Goal: Complete application form

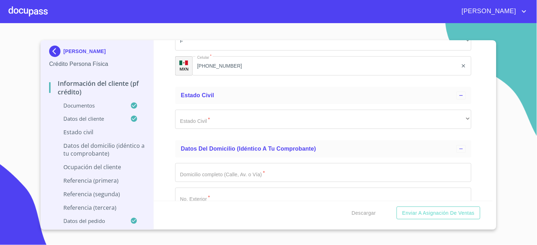
scroll to position [2411, 0]
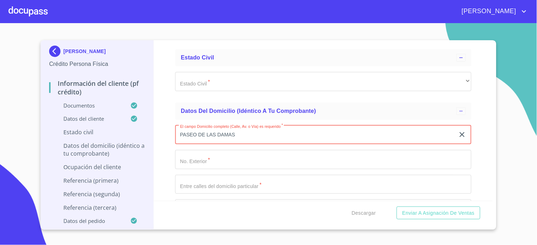
type input "PASEO DE LAS DAMAS"
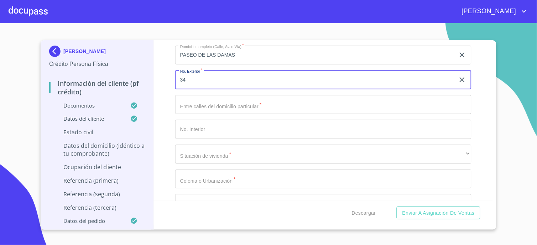
scroll to position [2491, 0]
type input "34"
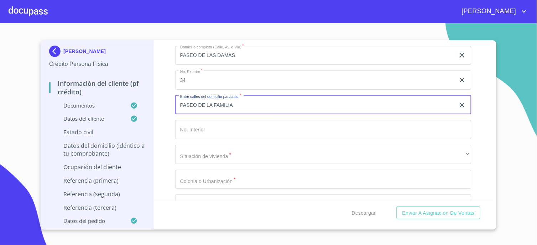
type input "PASEO DE LA FAMILIA"
click at [165, 137] on div "Información del cliente (PF crédito) Documentos Documento de identificación.   …" at bounding box center [323, 120] width 339 height 160
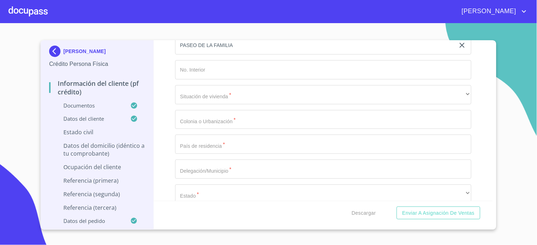
scroll to position [2570, 0]
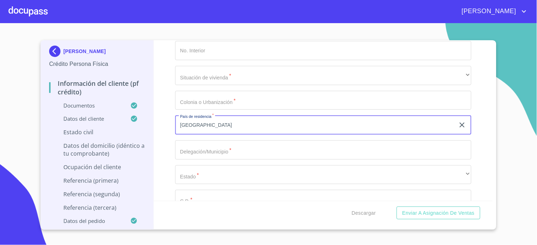
type input "[GEOGRAPHIC_DATA]"
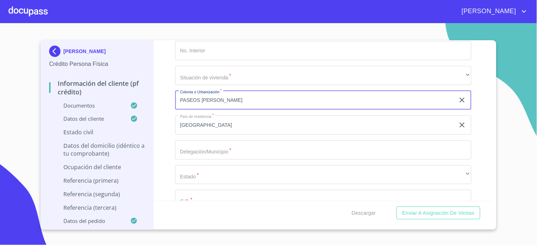
type input "PASEOS [PERSON_NAME]"
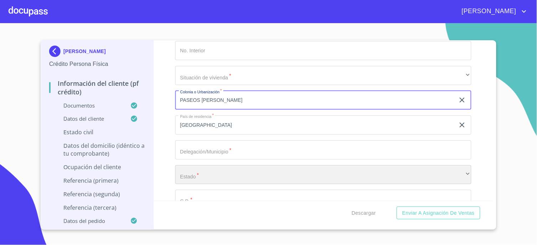
click at [196, 170] on div "​" at bounding box center [323, 174] width 296 height 19
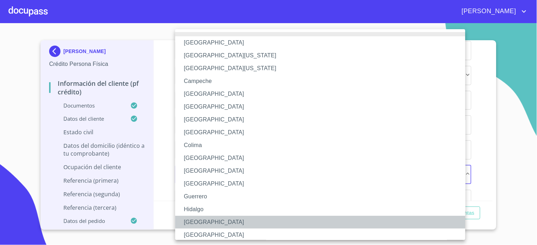
click at [197, 217] on li "[GEOGRAPHIC_DATA]" at bounding box center [323, 222] width 296 height 13
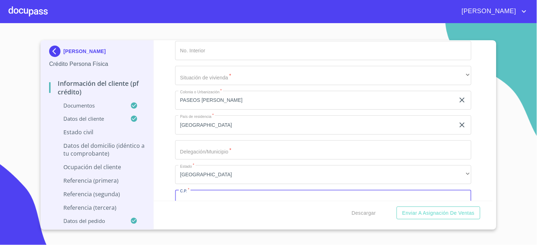
click at [194, 193] on input "Documento de identificación.   *" at bounding box center [323, 199] width 296 height 19
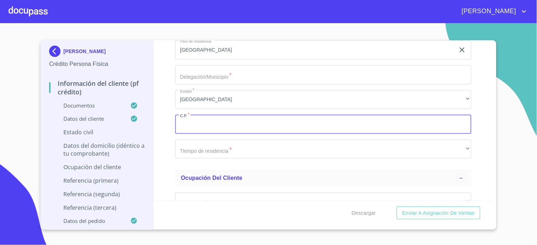
scroll to position [2649, 0]
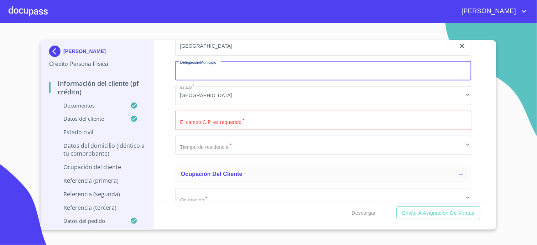
click at [194, 66] on input "Documento de identificación.   *" at bounding box center [323, 70] width 296 height 19
click at [190, 115] on input "Documento de identificación.   *" at bounding box center [323, 120] width 296 height 19
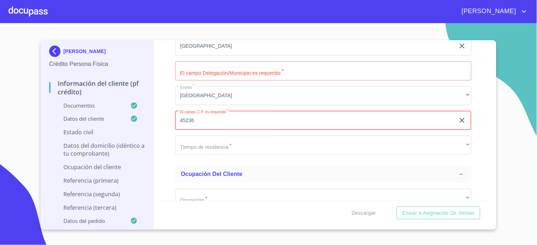
type input "45236"
click at [192, 65] on input "Documento de identificación.   *" at bounding box center [323, 70] width 296 height 19
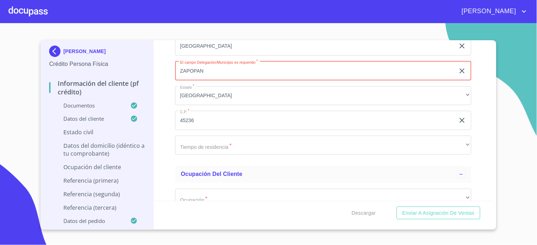
type input "ZAPOPAN"
click at [158, 104] on div "Información del cliente (PF crédito) Documentos Documento de identificación.   …" at bounding box center [323, 120] width 339 height 160
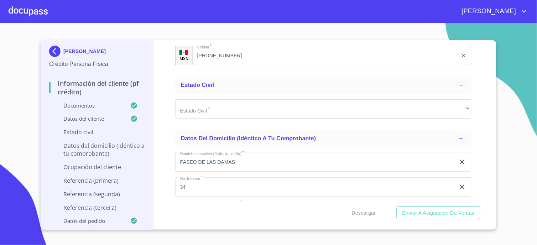
scroll to position [2372, 0]
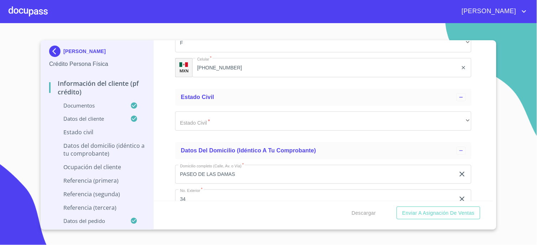
click at [26, 9] on div at bounding box center [28, 11] width 39 height 23
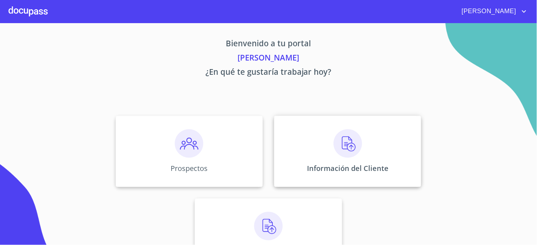
click at [344, 138] on img at bounding box center [347, 143] width 28 height 28
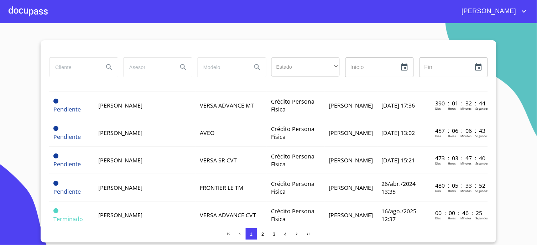
scroll to position [553, 0]
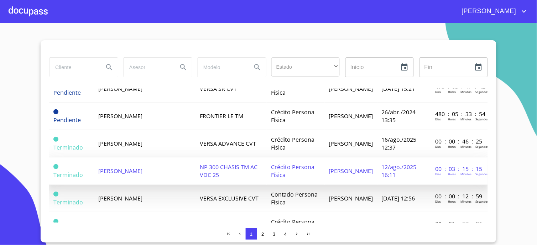
click at [105, 167] on span "[PERSON_NAME]" at bounding box center [120, 171] width 44 height 8
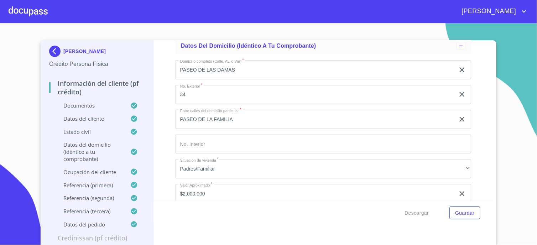
click at [35, 13] on div at bounding box center [28, 11] width 39 height 23
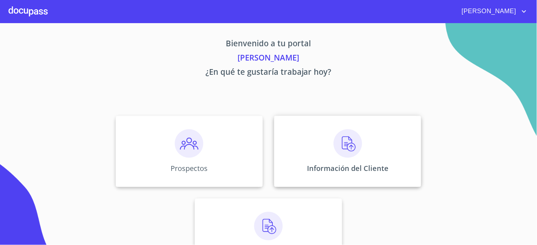
click at [344, 145] on img at bounding box center [347, 143] width 28 height 28
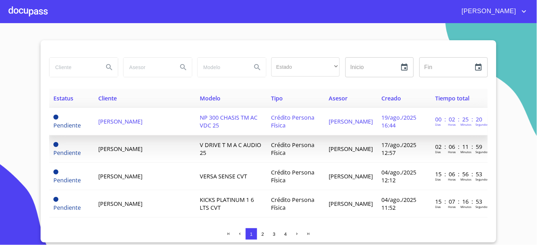
click at [109, 116] on td "[PERSON_NAME]" at bounding box center [144, 121] width 101 height 27
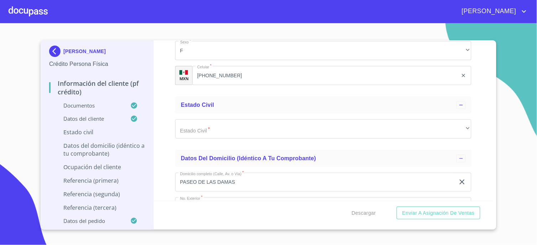
scroll to position [2599, 0]
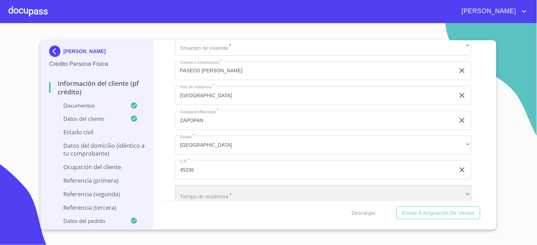
click at [183, 185] on div "​" at bounding box center [323, 194] width 296 height 19
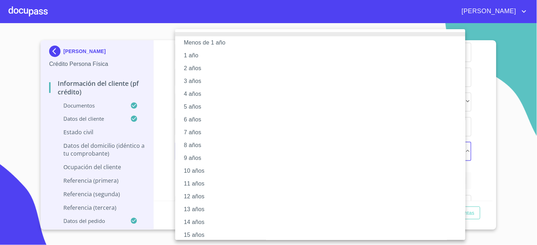
scroll to position [68, 0]
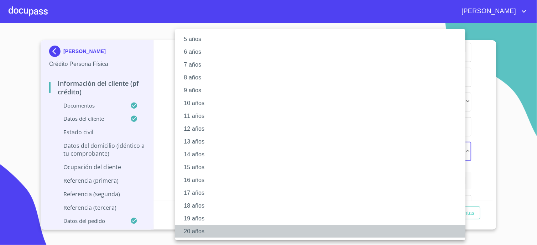
click at [194, 234] on li "20 años" at bounding box center [323, 231] width 296 height 13
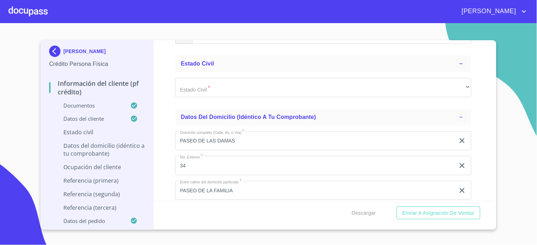
scroll to position [2484, 0]
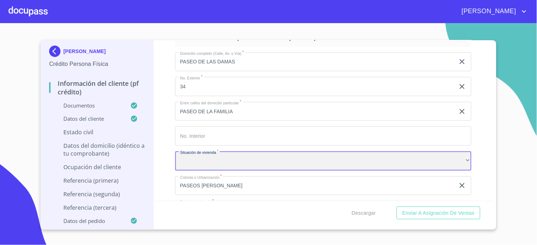
click at [185, 161] on div "​" at bounding box center [323, 160] width 296 height 19
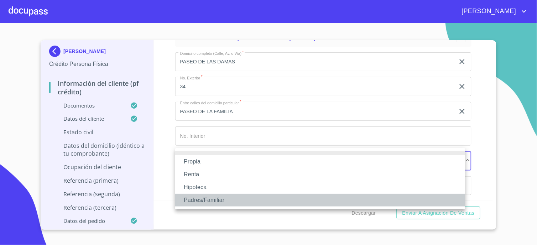
click at [198, 205] on li "Padres/Familiar" at bounding box center [320, 200] width 290 height 13
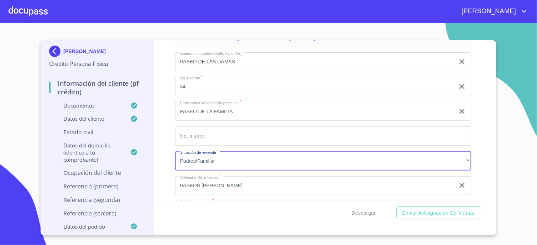
click at [158, 164] on div "Información del cliente (PF crédito) Documentos Documento de identificación.   …" at bounding box center [323, 120] width 339 height 160
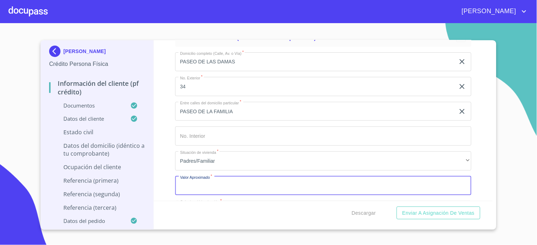
click at [190, 185] on input "Documento de identificación.   *" at bounding box center [323, 185] width 296 height 19
type input "$2,000,000"
click at [160, 183] on div "Información del cliente (PF crédito) Documentos Documento de identificación.   …" at bounding box center [323, 120] width 339 height 160
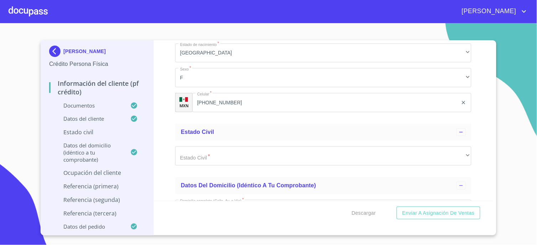
scroll to position [2326, 0]
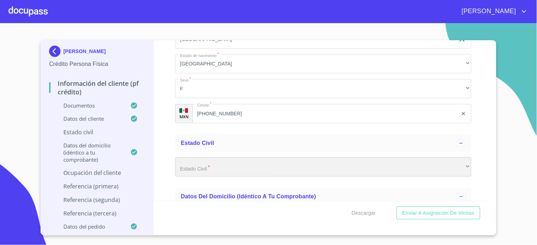
click at [207, 157] on div "​" at bounding box center [323, 166] width 296 height 19
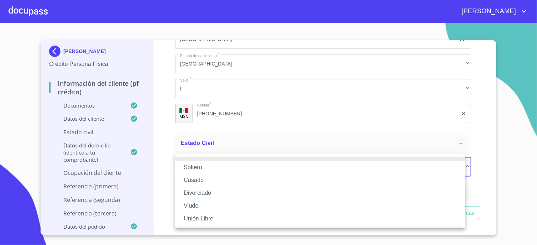
click at [164, 147] on div at bounding box center [268, 122] width 537 height 245
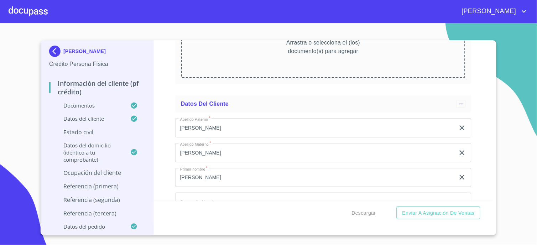
scroll to position [2010, 0]
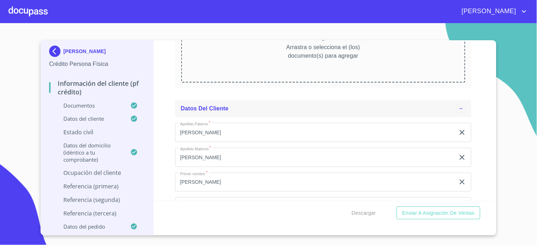
click at [342, 112] on div "Datos del cliente" at bounding box center [323, 108] width 296 height 17
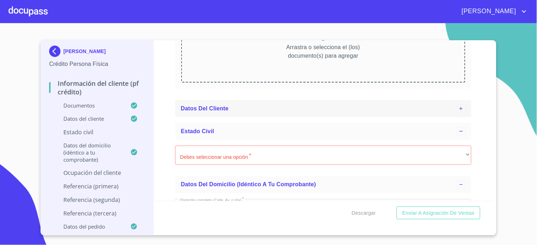
click at [342, 112] on div "Datos del cliente" at bounding box center [323, 108] width 296 height 17
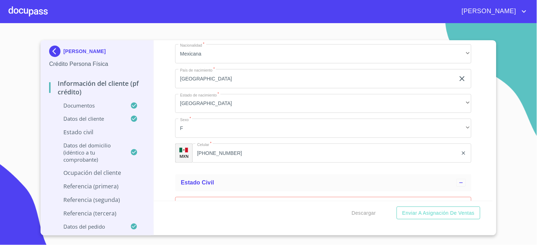
scroll to position [2365, 0]
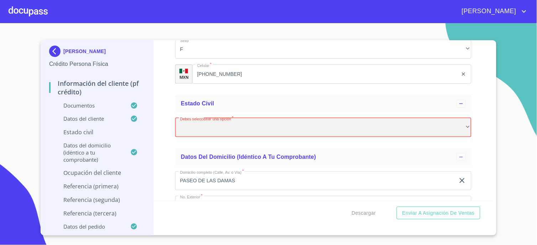
click at [188, 122] on div "​" at bounding box center [323, 127] width 296 height 19
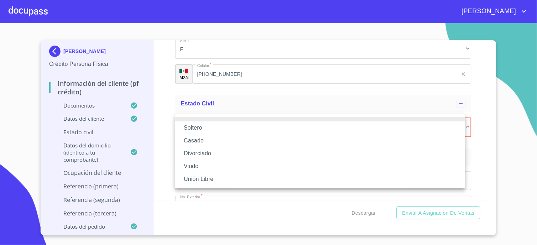
click at [169, 121] on div at bounding box center [268, 122] width 537 height 245
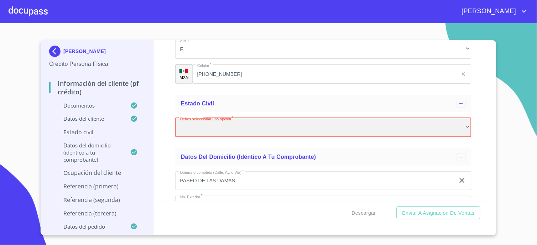
click at [196, 120] on div "​" at bounding box center [323, 127] width 296 height 19
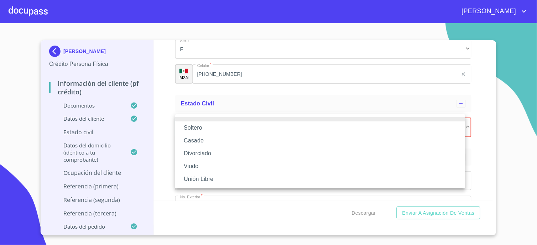
click at [204, 156] on li "Divorciado" at bounding box center [320, 153] width 290 height 13
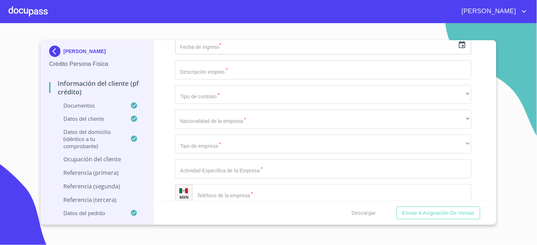
scroll to position [2801, 0]
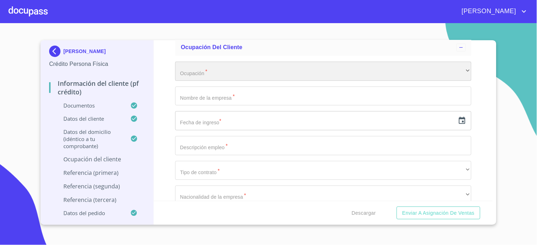
click at [188, 64] on div "​" at bounding box center [323, 71] width 296 height 19
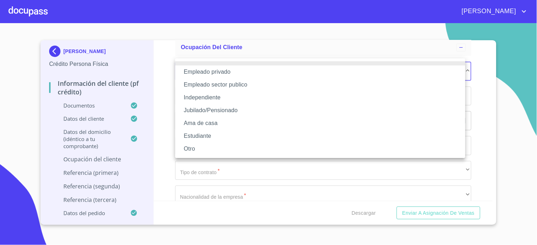
click at [190, 84] on li "Empleado sector publico" at bounding box center [320, 84] width 290 height 13
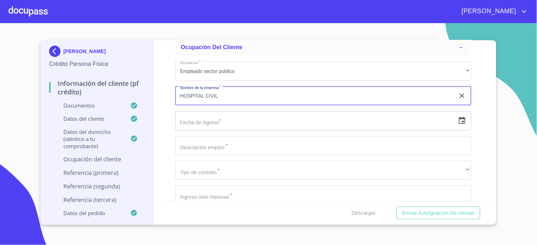
type input "HOSPITAL CIVIL"
click at [195, 111] on input "text" at bounding box center [315, 120] width 280 height 19
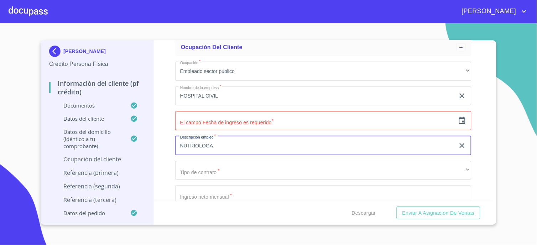
type input "NUTRIOLOGA"
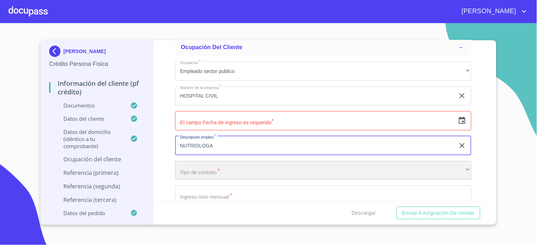
click at [196, 164] on div "​" at bounding box center [323, 170] width 296 height 19
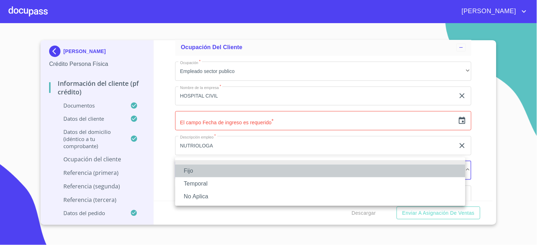
click at [196, 167] on li "Fijo" at bounding box center [320, 170] width 290 height 13
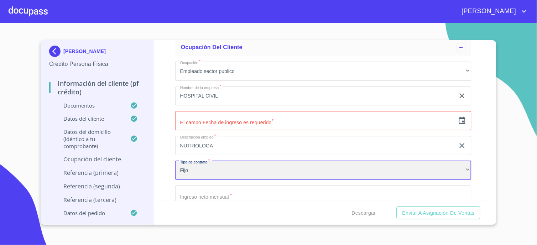
scroll to position [2840, 0]
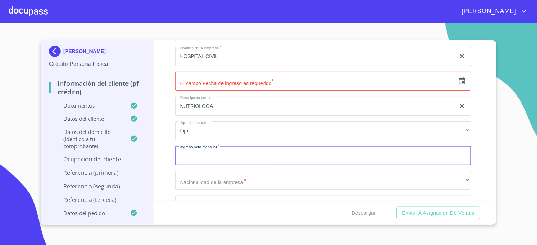
click at [192, 158] on input "Documento de identificación.   *" at bounding box center [323, 155] width 296 height 19
type input "40000"
click at [168, 160] on div "Información del cliente (PF crédito) Documentos Documento de identificación.   …" at bounding box center [323, 120] width 339 height 160
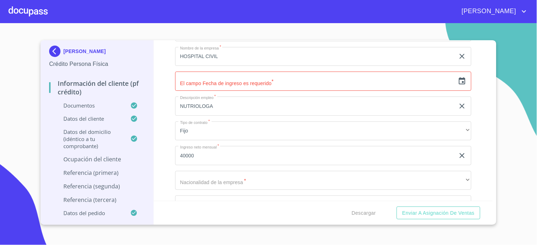
scroll to position [2919, 0]
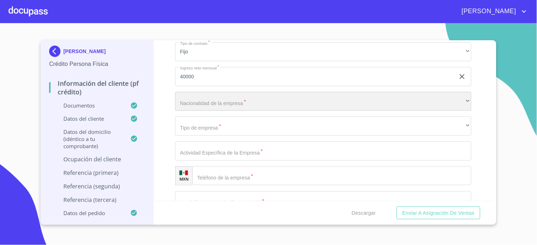
click at [189, 96] on div "​" at bounding box center [323, 101] width 296 height 19
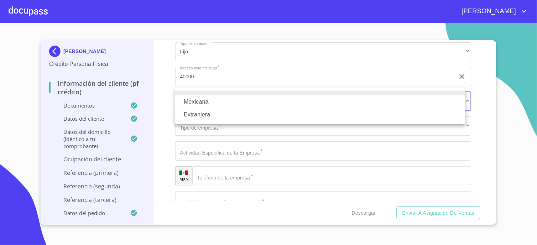
click at [190, 97] on li "Mexicana" at bounding box center [320, 101] width 290 height 13
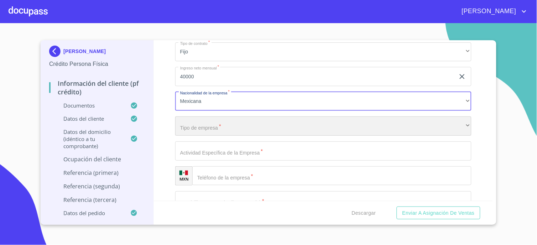
click at [192, 122] on div "​" at bounding box center [323, 125] width 296 height 19
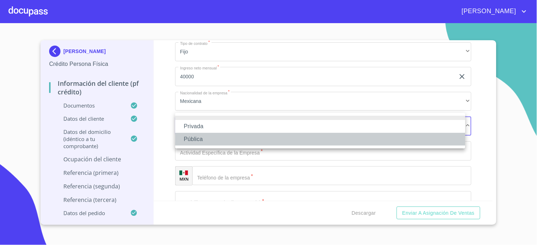
click at [202, 138] on li "Pública" at bounding box center [320, 139] width 290 height 13
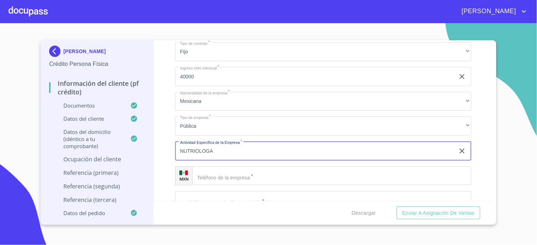
type input "NUTRIOLOGA"
click at [170, 145] on div "Información del cliente (PF crédito) Documentos Documento de identificación.   …" at bounding box center [323, 120] width 339 height 160
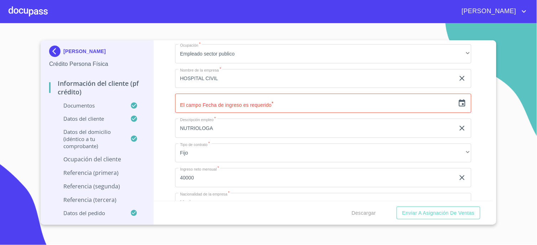
scroll to position [2761, 0]
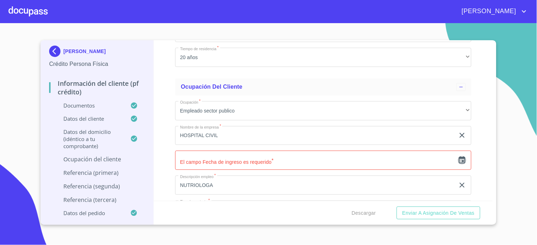
click at [458, 157] on icon "button" at bounding box center [462, 160] width 9 height 9
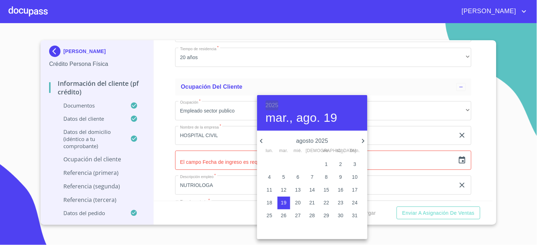
click at [270, 107] on h6 "2025" at bounding box center [271, 105] width 13 height 10
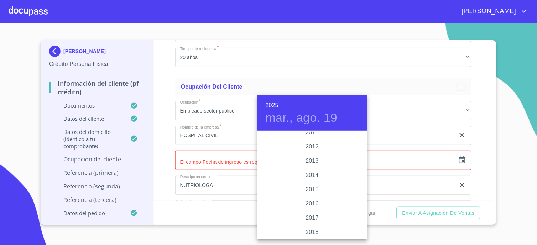
scroll to position [1222, 0]
click at [304, 136] on div "2011" at bounding box center [312, 140] width 110 height 14
type input "19 de ago. de 2011"
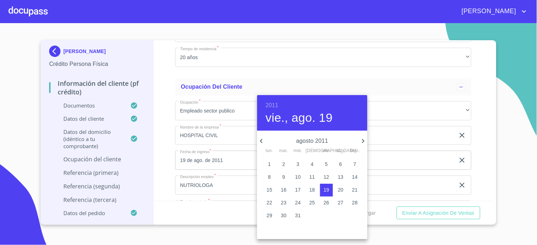
click at [263, 140] on icon "button" at bounding box center [261, 141] width 9 height 9
click at [270, 107] on h6 "2011" at bounding box center [271, 105] width 13 height 10
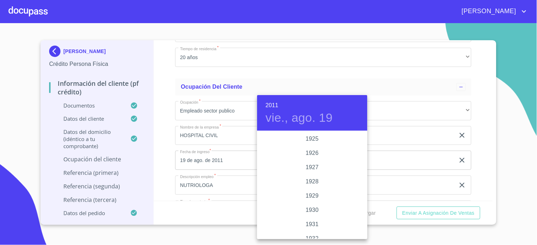
scroll to position [1181, 0]
click at [310, 152] on div "2009" at bounding box center [312, 153] width 110 height 14
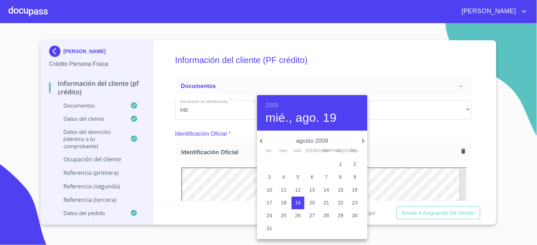
scroll to position [2761, 0]
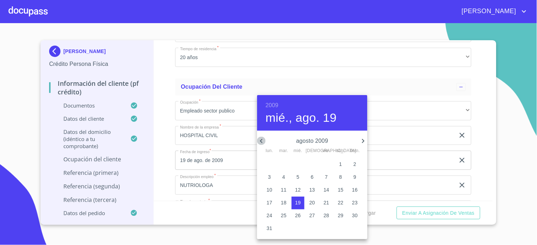
click at [263, 138] on icon "button" at bounding box center [261, 141] width 9 height 9
click at [296, 180] on span "8" at bounding box center [297, 176] width 13 height 7
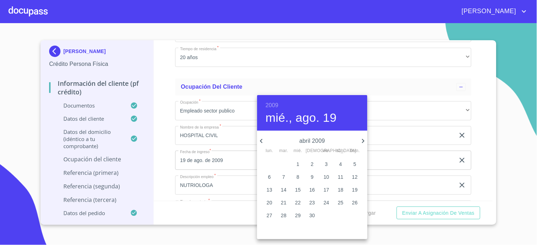
type input "8 de abr. de 2009"
click at [158, 163] on div at bounding box center [268, 122] width 537 height 245
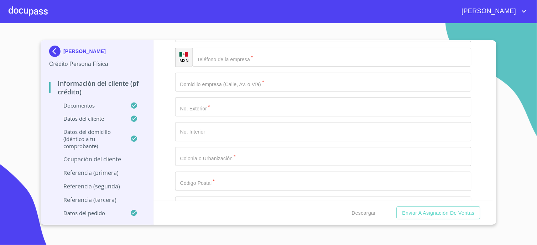
scroll to position [2998, 0]
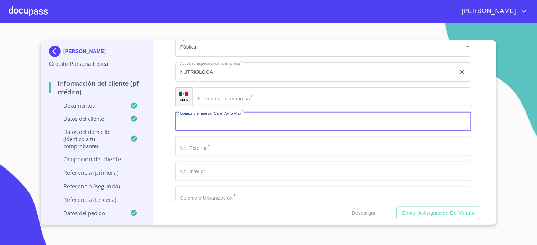
click at [197, 119] on input "Documento de identificación.   *" at bounding box center [323, 121] width 296 height 19
type input "CALLE HOSPITAL"
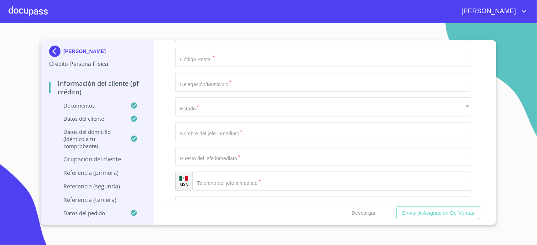
scroll to position [3196, 0]
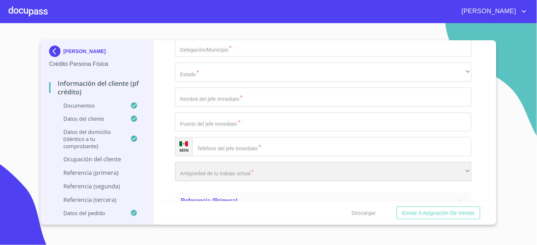
click at [192, 171] on div "​" at bounding box center [323, 171] width 296 height 19
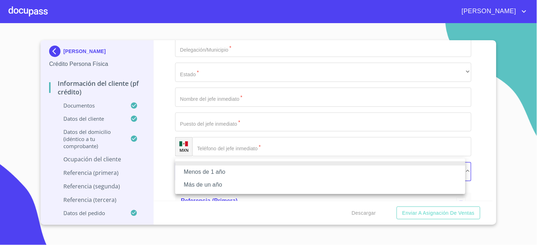
click at [200, 183] on li "Más de un año" at bounding box center [320, 184] width 290 height 13
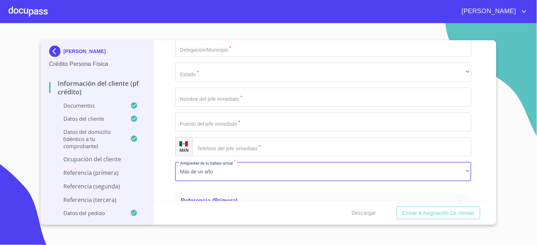
click at [200, 145] on div "​" at bounding box center [331, 146] width 279 height 19
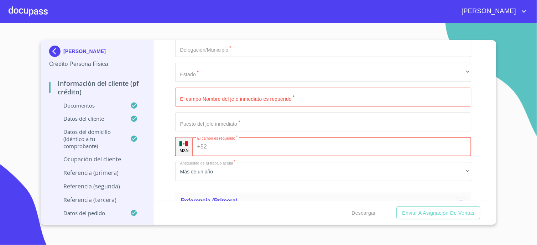
click at [207, 138] on div "+52 ​" at bounding box center [331, 146] width 279 height 19
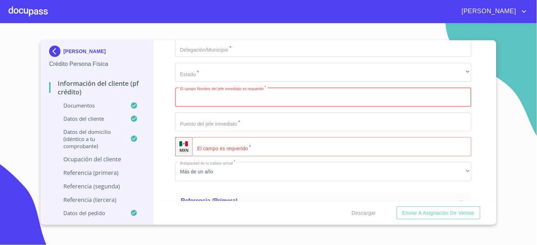
click at [187, 94] on input "Documento de identificación.   *" at bounding box center [323, 97] width 296 height 19
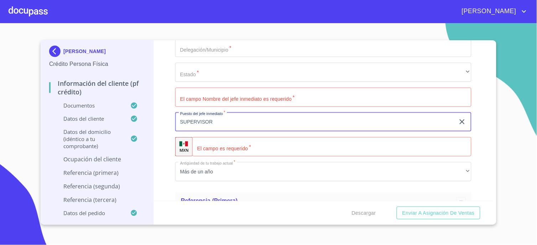
type input "SUPERVISOR"
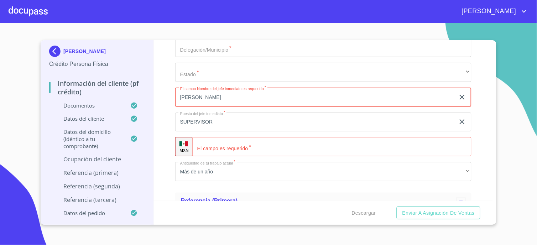
type input "TERESA PADILLA VARGA"
click at [203, 143] on div "​" at bounding box center [331, 146] width 279 height 19
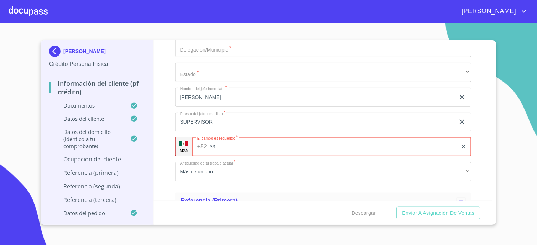
type input "3"
type input "T"
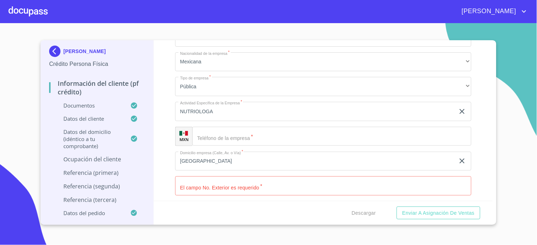
scroll to position [2998, 0]
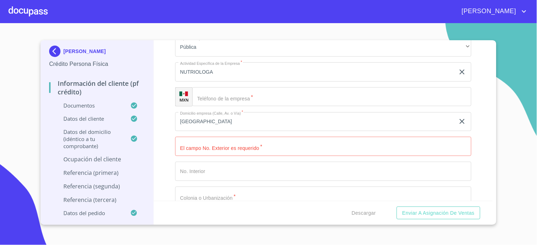
click at [182, 146] on input "Documento de identificación.   *" at bounding box center [323, 146] width 296 height 19
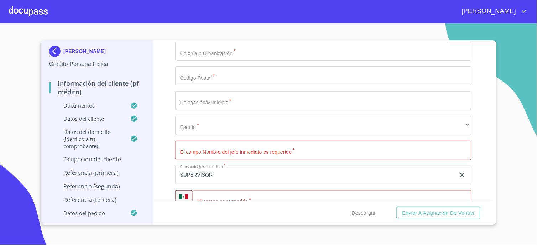
scroll to position [3156, 0]
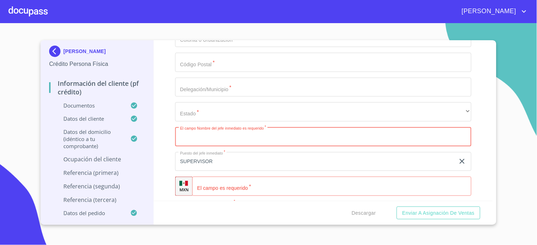
click at [186, 134] on input "Documento de identificación.   *" at bounding box center [323, 136] width 296 height 19
type input "[PERSON_NAME]"
click at [204, 188] on div "​" at bounding box center [331, 185] width 279 height 19
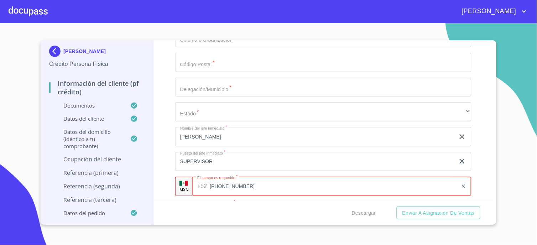
type input "[PHONE_NUMBER]"
click at [148, 168] on div "SONIA GUZMAN LOPEZ Crédito Persona Física Información del cliente (PF crédito) …" at bounding box center [97, 132] width 113 height 184
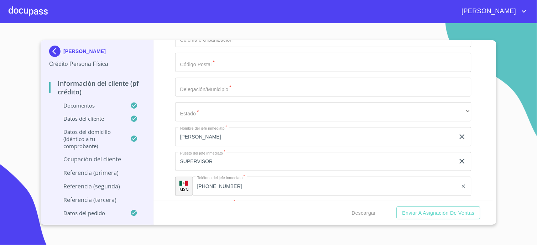
click at [158, 169] on div "Información del cliente (PF crédito) Documentos Documento de identificación.   …" at bounding box center [323, 120] width 339 height 160
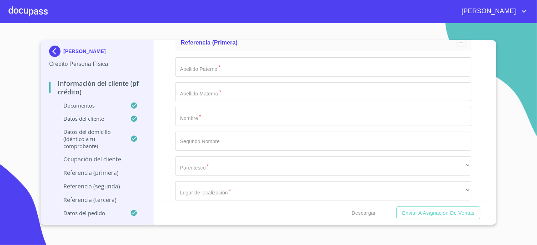
scroll to position [3393, 0]
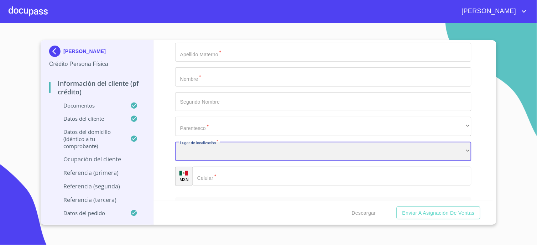
click at [191, 142] on div "​" at bounding box center [323, 151] width 296 height 19
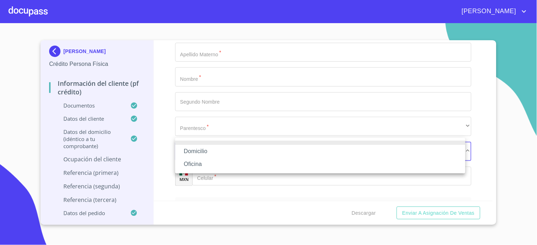
click at [194, 151] on li "Domicilio" at bounding box center [320, 151] width 290 height 13
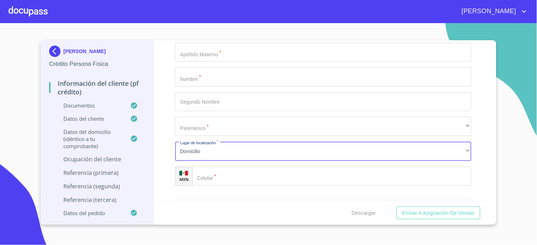
click at [26, 6] on div at bounding box center [28, 11] width 39 height 23
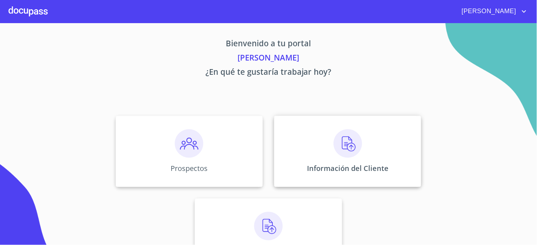
click at [346, 144] on img at bounding box center [347, 143] width 28 height 28
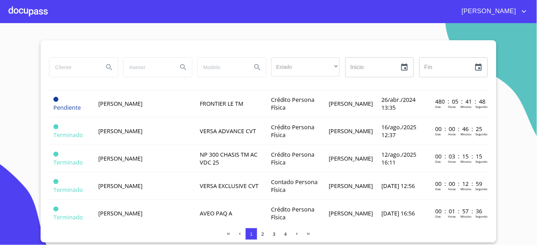
scroll to position [572, 0]
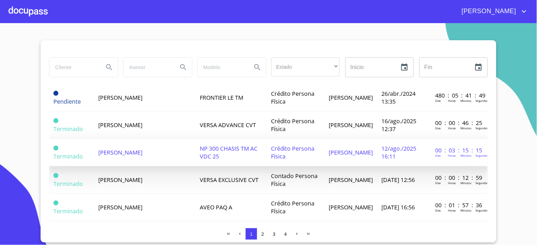
click at [97, 139] on td "[PERSON_NAME]" at bounding box center [144, 152] width 101 height 27
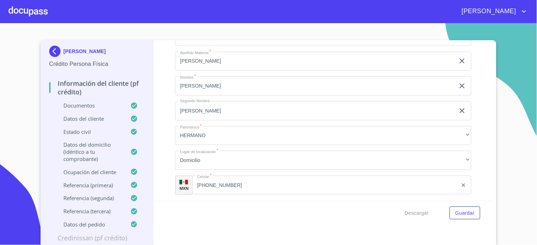
scroll to position [3641, 0]
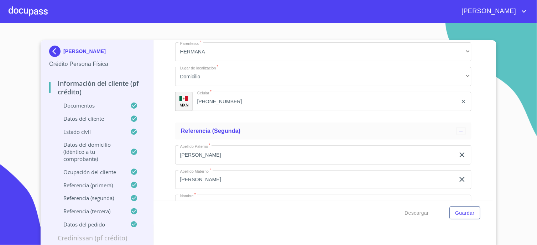
click at [32, 6] on div at bounding box center [28, 11] width 39 height 23
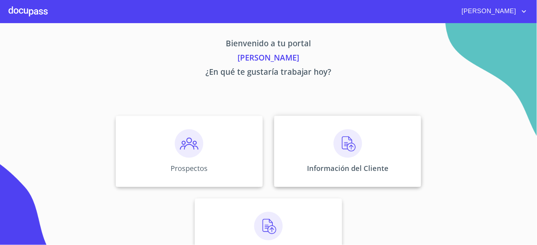
click at [343, 147] on img at bounding box center [347, 143] width 28 height 28
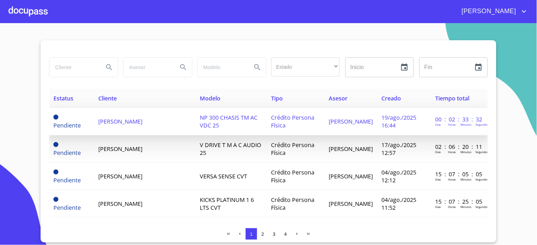
click at [112, 120] on span "[PERSON_NAME]" at bounding box center [120, 121] width 44 height 8
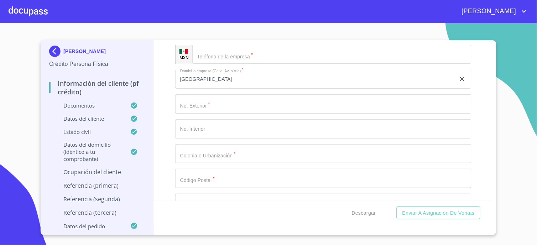
scroll to position [3314, 0]
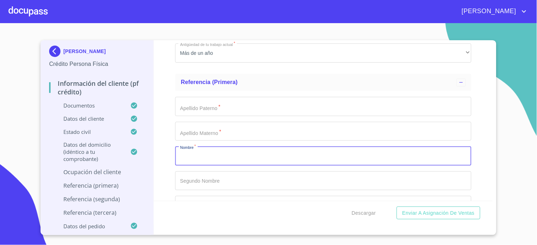
scroll to position [0, 0]
type input "[PERSON_NAME]"
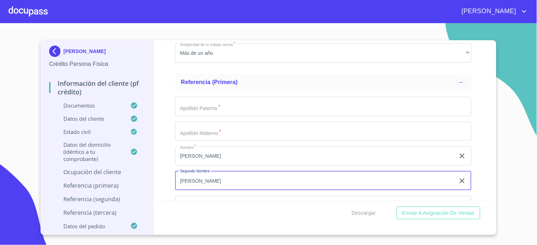
type input "[PERSON_NAME]"
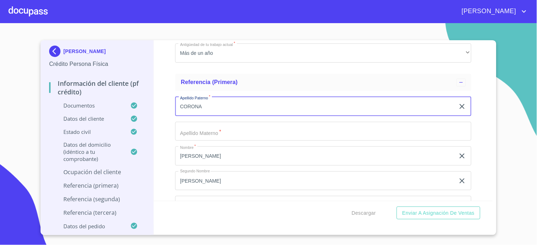
type input "CORONA"
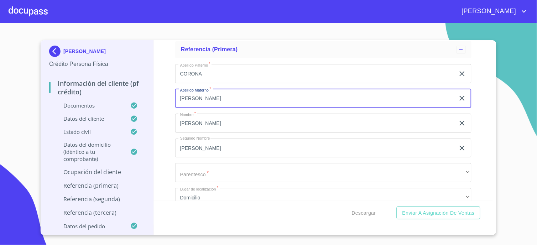
scroll to position [3393, 0]
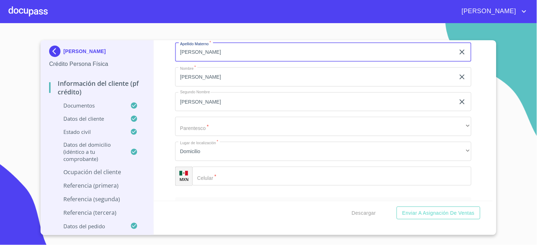
type input "[PERSON_NAME]"
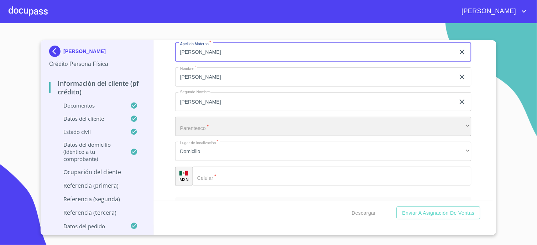
click at [191, 125] on div "​" at bounding box center [323, 126] width 296 height 19
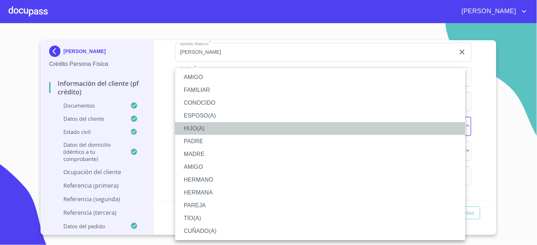
click at [193, 130] on li "HIJO(A)" at bounding box center [320, 128] width 290 height 13
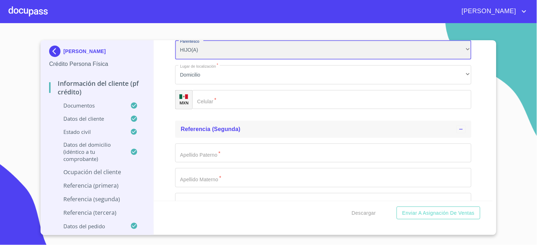
scroll to position [3473, 0]
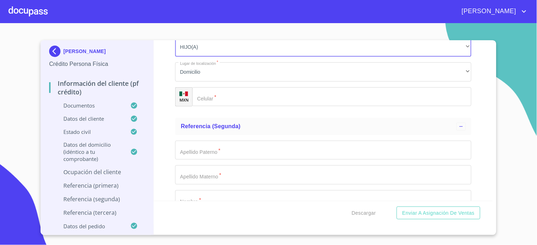
click at [200, 87] on div "​" at bounding box center [331, 96] width 279 height 19
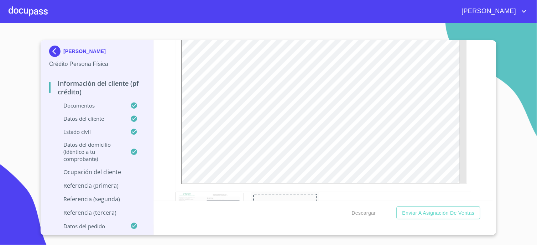
scroll to position [389, 0]
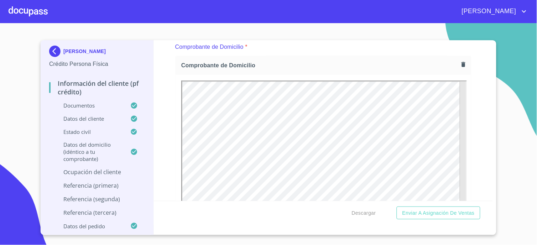
type input "[PHONE_NUMBER]"
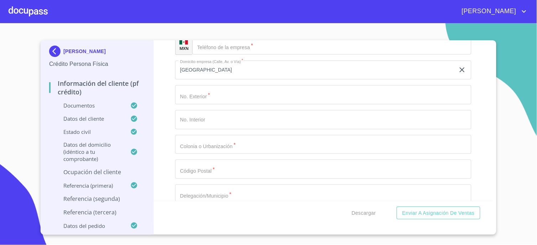
scroll to position [3038, 0]
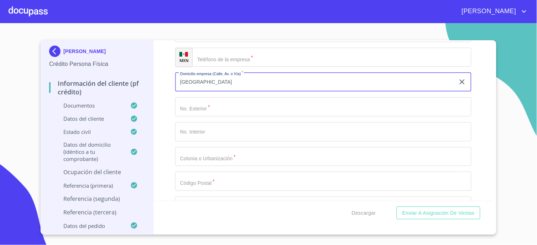
click at [225, 78] on input "CALLE HOSPITAL" at bounding box center [315, 82] width 280 height 19
type input "C"
type input "CORONEL [PERSON_NAME]"
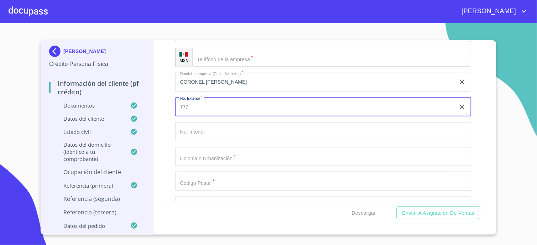
type input "777"
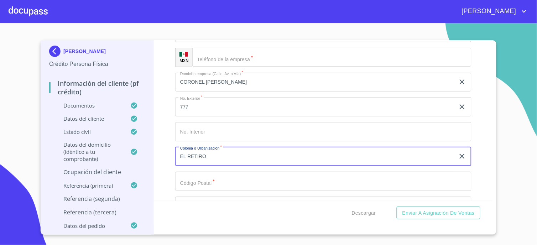
type input "EL RETIRO"
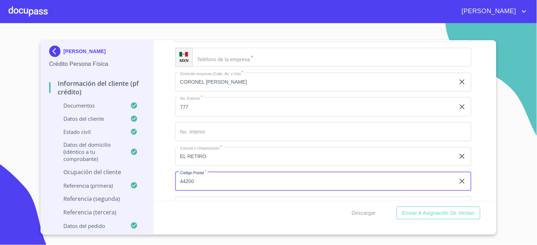
scroll to position [3077, 0]
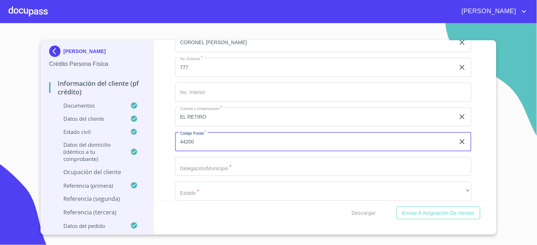
type input "44200"
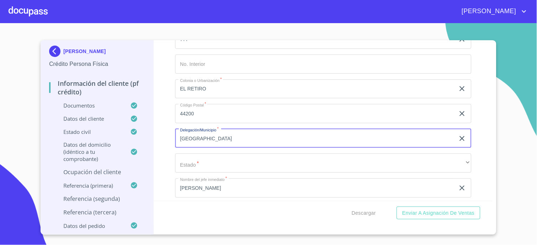
scroll to position [3117, 0]
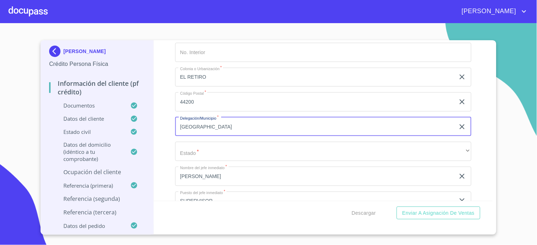
type input "[GEOGRAPHIC_DATA]"
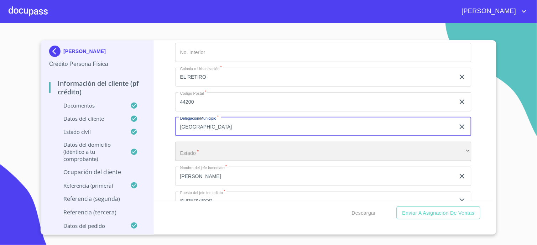
click at [189, 145] on div "​" at bounding box center [323, 151] width 296 height 19
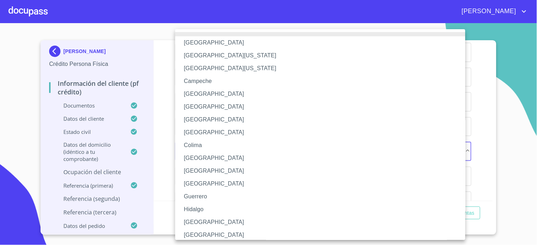
click at [203, 221] on li "[GEOGRAPHIC_DATA]" at bounding box center [323, 222] width 296 height 13
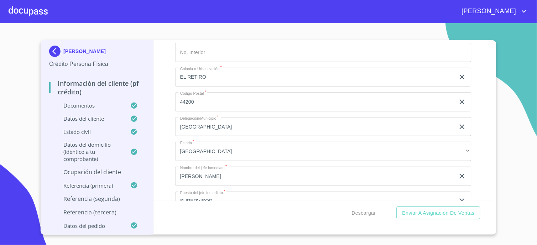
click at [165, 169] on div "Información del cliente (PF crédito) Documentos Documento de identificación.   …" at bounding box center [323, 120] width 339 height 160
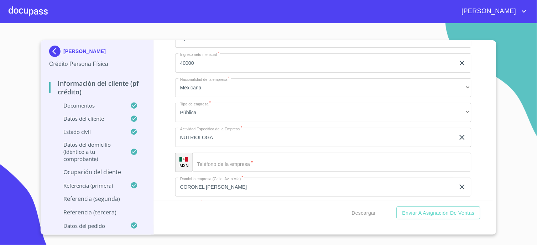
scroll to position [2919, 0]
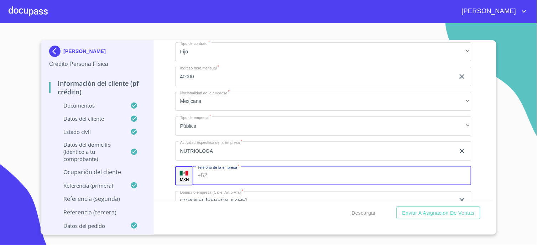
click at [210, 179] on input "Documento de identificación.   *" at bounding box center [340, 175] width 261 height 19
type input "[PHONE_NUMBER]"
click at [172, 174] on div "Información del cliente (PF crédito) Documentos Documento de identificación.   …" at bounding box center [323, 120] width 339 height 160
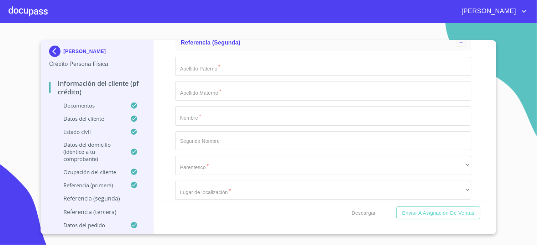
scroll to position [3591, 0]
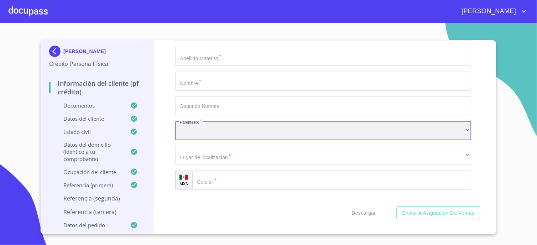
click at [203, 121] on div "​" at bounding box center [323, 130] width 296 height 19
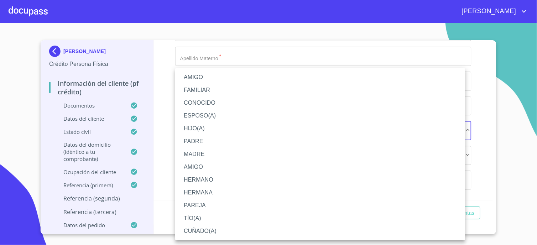
click at [217, 179] on li "HERMANO" at bounding box center [320, 179] width 290 height 13
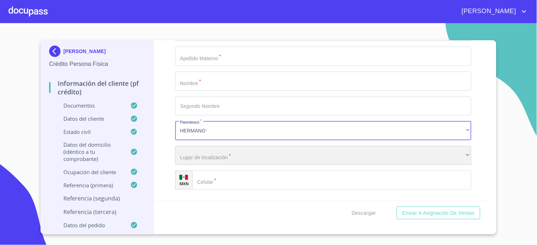
click at [192, 150] on div "​" at bounding box center [323, 155] width 296 height 19
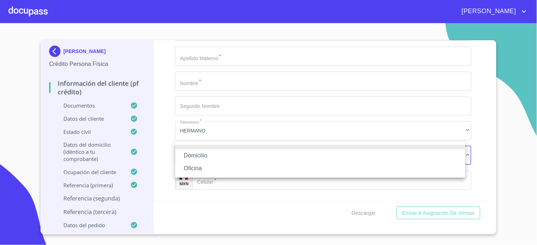
click at [196, 154] on li "Domicilio" at bounding box center [320, 155] width 290 height 13
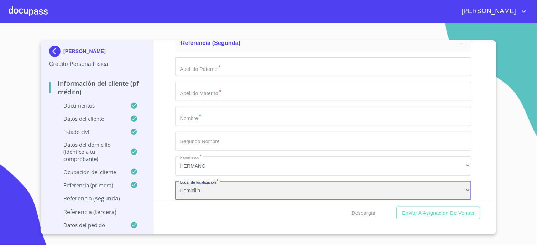
scroll to position [3512, 0]
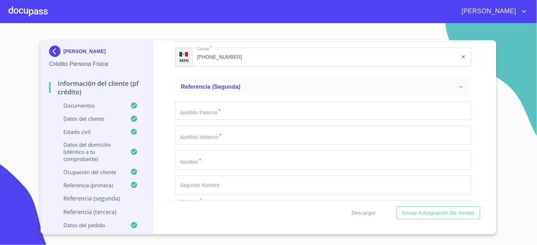
click at [28, 12] on div at bounding box center [28, 11] width 39 height 23
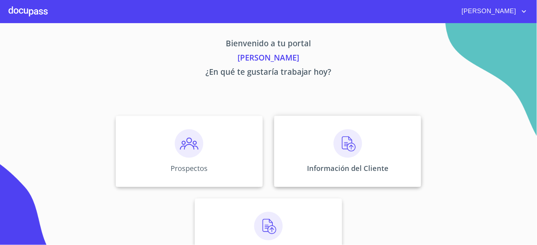
click at [357, 140] on img at bounding box center [347, 143] width 28 height 28
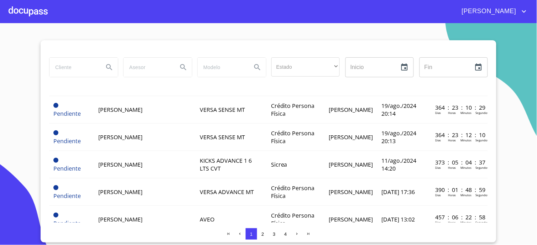
scroll to position [514, 0]
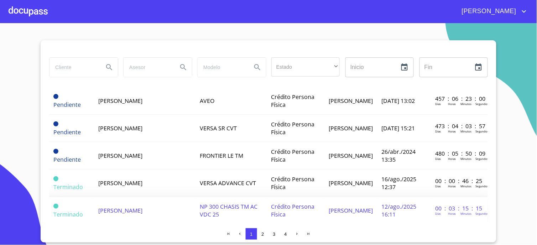
click at [137, 206] on span "[PERSON_NAME]" at bounding box center [120, 210] width 44 height 8
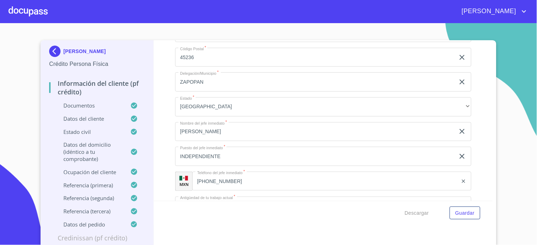
scroll to position [2366, 0]
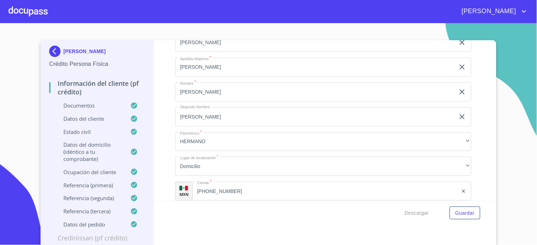
scroll to position [3800, 0]
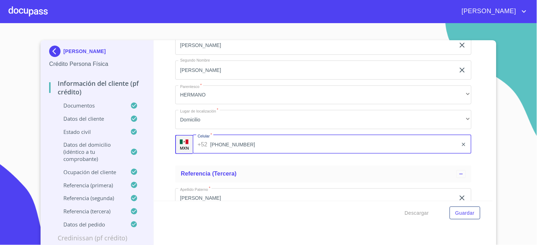
drag, startPoint x: 191, startPoint y: 139, endPoint x: 238, endPoint y: 140, distance: 47.3
click at [238, 140] on input "[PHONE_NUMBER]" at bounding box center [333, 144] width 247 height 19
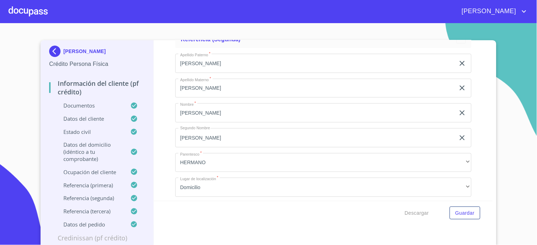
scroll to position [3721, 0]
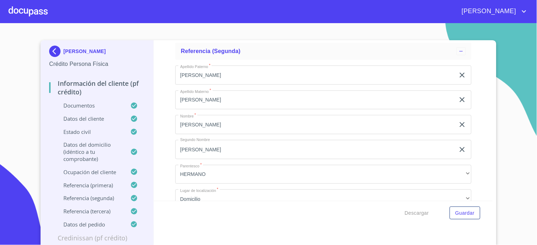
click at [34, 13] on div at bounding box center [28, 11] width 39 height 23
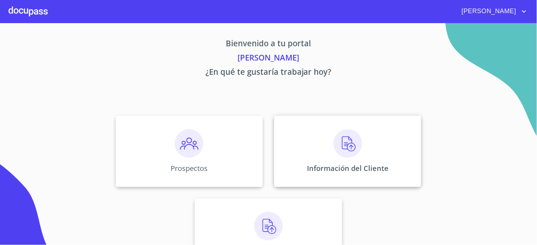
click at [349, 145] on img at bounding box center [347, 143] width 28 height 28
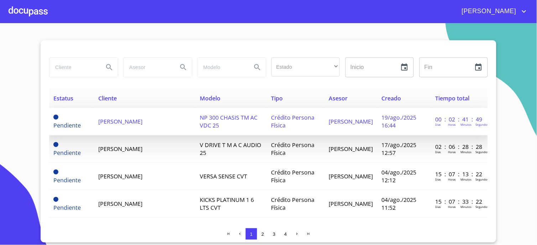
click at [115, 119] on span "[PERSON_NAME]" at bounding box center [120, 121] width 44 height 8
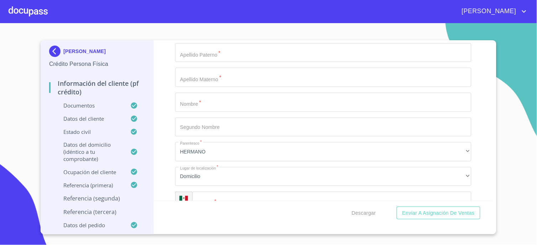
scroll to position [3649, 0]
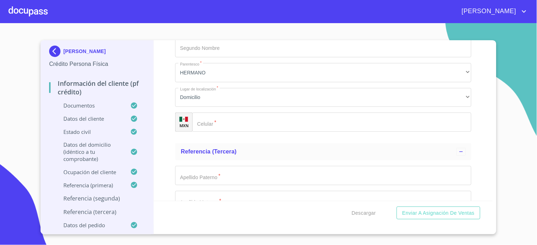
click at [204, 125] on div "​" at bounding box center [331, 121] width 279 height 19
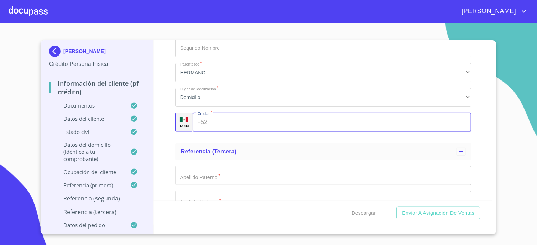
click at [203, 117] on div "+52 ​" at bounding box center [331, 121] width 279 height 19
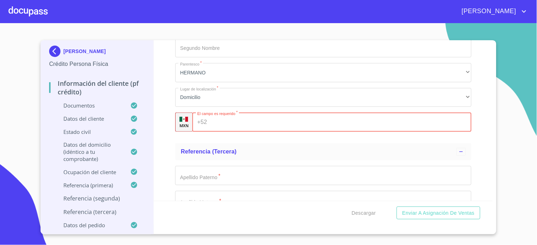
scroll to position [0, 0]
paste input "[PHONE_NUMBER]"
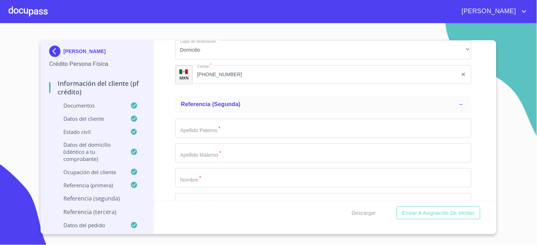
scroll to position [3491, 0]
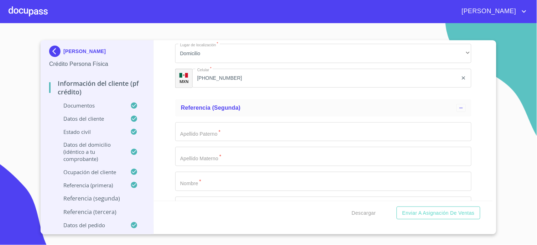
type input "[PHONE_NUMBER]"
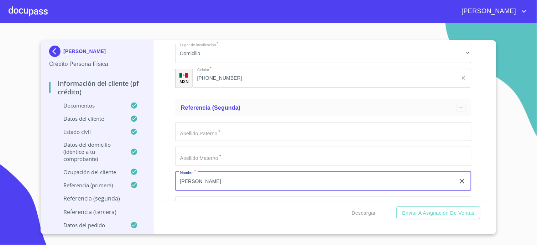
scroll to position [3531, 0]
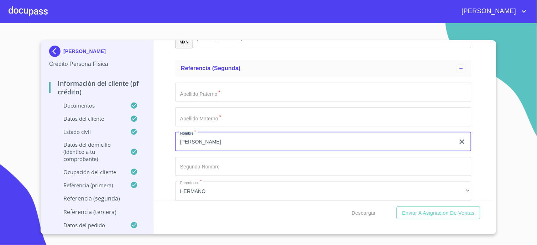
type input "[PERSON_NAME]"
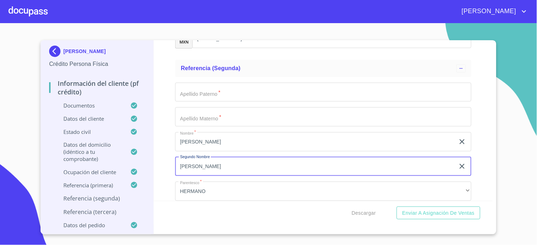
type input "[PERSON_NAME]"
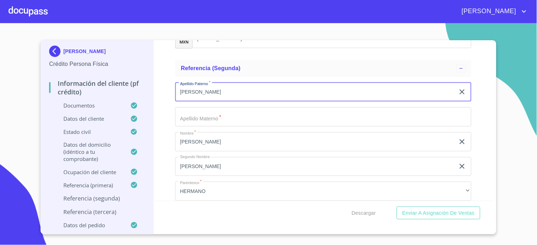
type input "[PERSON_NAME]"
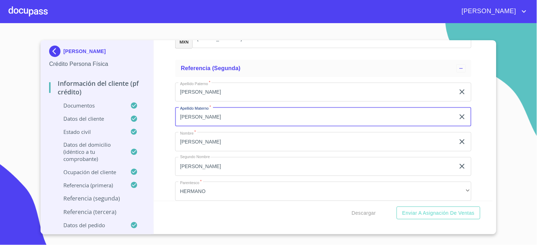
type input "[PERSON_NAME]"
click at [168, 132] on div "Información del cliente (PF crédito) Documentos Documento de identificación.   …" at bounding box center [323, 120] width 339 height 160
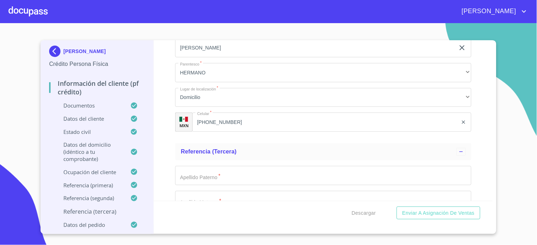
scroll to position [3768, 0]
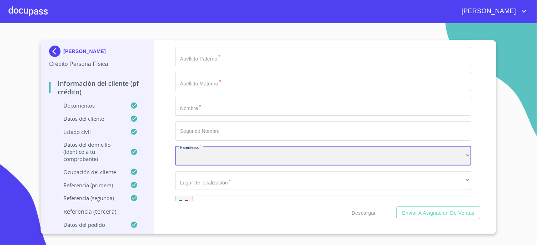
click at [204, 149] on div "​" at bounding box center [323, 155] width 296 height 19
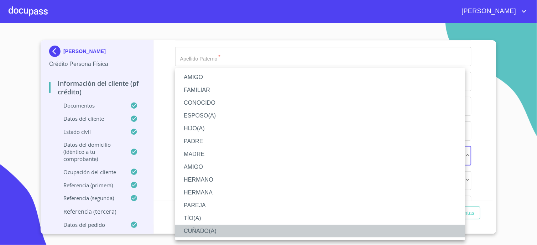
click at [192, 229] on li "CUÑADO(A)" at bounding box center [320, 231] width 290 height 13
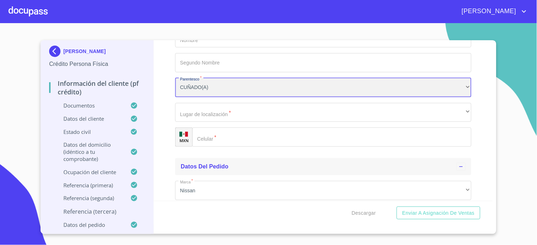
scroll to position [3847, 0]
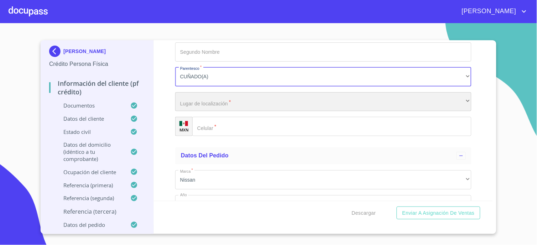
click at [186, 101] on div "​" at bounding box center [323, 101] width 296 height 19
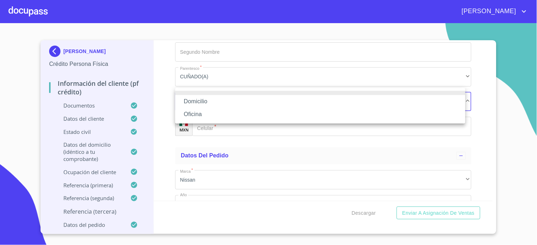
click at [191, 107] on li "Domicilio" at bounding box center [320, 101] width 290 height 13
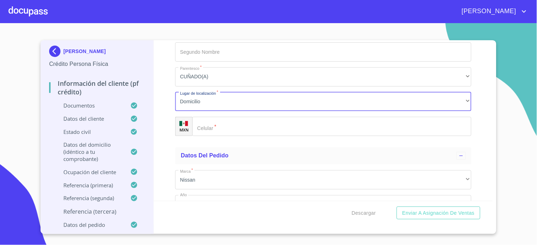
click at [37, 13] on div at bounding box center [28, 11] width 39 height 23
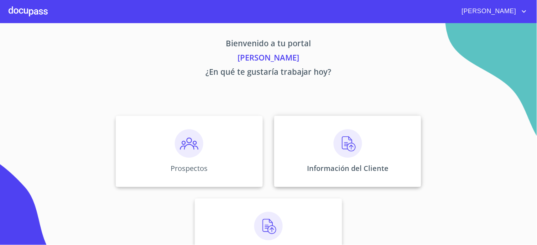
click at [329, 149] on div "Información del Cliente" at bounding box center [347, 151] width 147 height 71
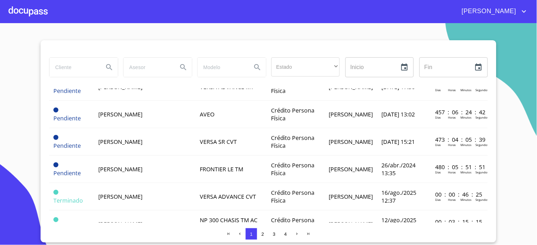
scroll to position [514, 0]
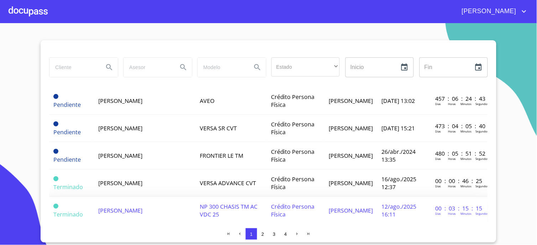
click at [136, 197] on td "[PERSON_NAME]" at bounding box center [144, 210] width 101 height 27
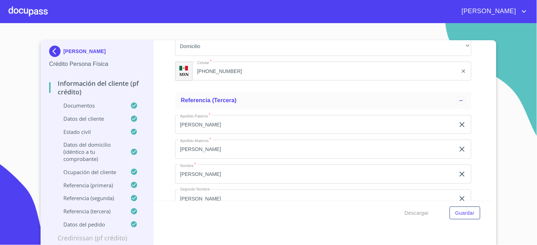
scroll to position [3993, 0]
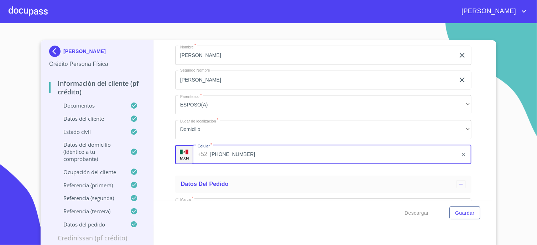
drag, startPoint x: 192, startPoint y: 152, endPoint x: 237, endPoint y: 152, distance: 44.5
click at [237, 152] on input "[PHONE_NUMBER]" at bounding box center [333, 154] width 247 height 19
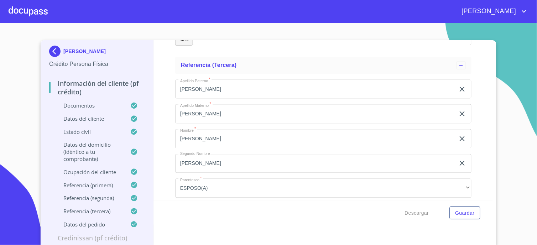
scroll to position [3874, 0]
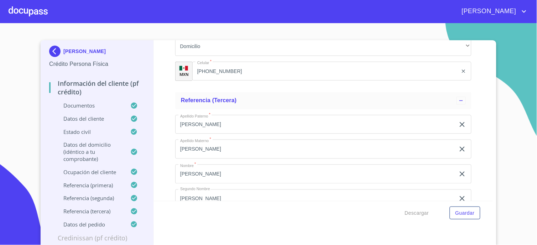
click at [33, 7] on div at bounding box center [28, 11] width 39 height 23
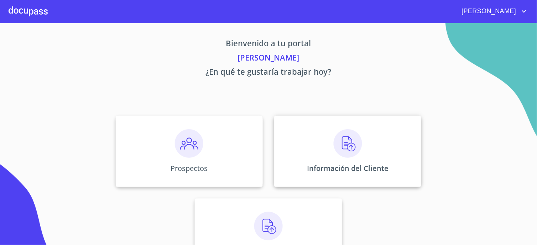
click at [357, 153] on img at bounding box center [347, 143] width 28 height 28
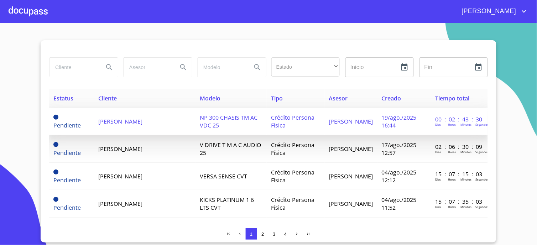
click at [111, 120] on span "[PERSON_NAME]" at bounding box center [120, 121] width 44 height 8
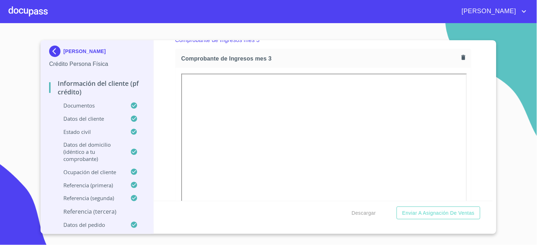
scroll to position [3059, 0]
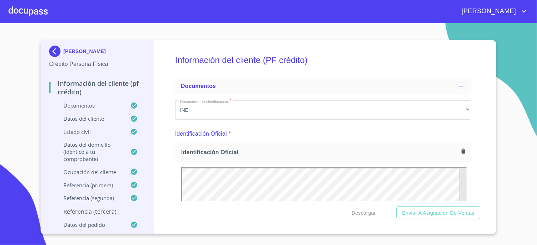
scroll to position [3718, 0]
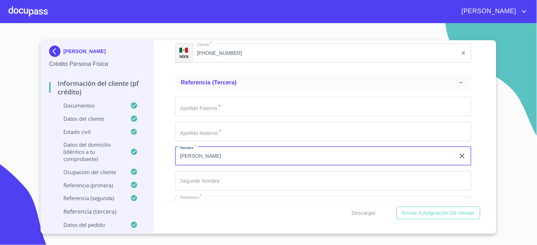
type input "[PERSON_NAME]"
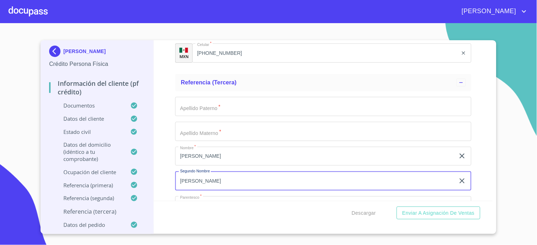
type input "[PERSON_NAME]"
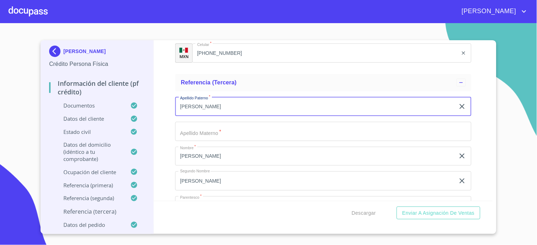
type input "[PERSON_NAME]"
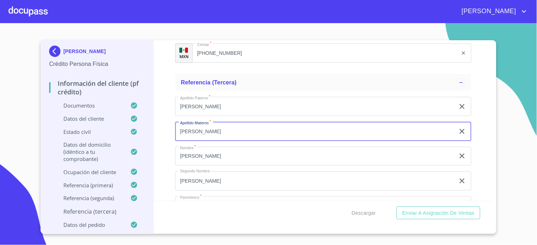
type input "[PERSON_NAME]"
click at [173, 144] on div "Información del cliente (PF crédito) Documentos Documento de identificación.   …" at bounding box center [323, 120] width 339 height 160
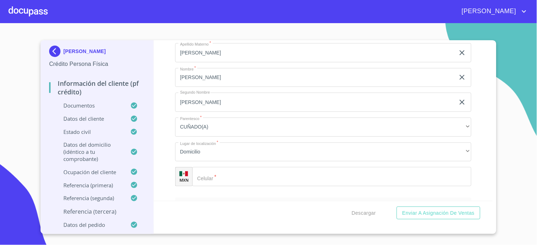
scroll to position [3797, 0]
click at [209, 167] on div "​" at bounding box center [331, 176] width 279 height 19
drag, startPoint x: 209, startPoint y: 165, endPoint x: 237, endPoint y: 175, distance: 30.4
click at [237, 175] on input "Documento de identificación.   *" at bounding box center [331, 176] width 279 height 19
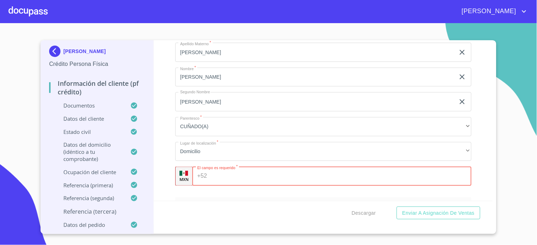
paste input "[PHONE_NUMBER]"
type input "[PHONE_NUMBER]"
click at [169, 185] on div "Información del cliente (PF crédito) Documentos Documento de identificación.   …" at bounding box center [323, 120] width 339 height 160
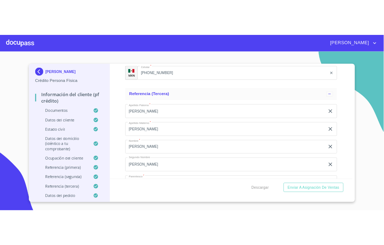
scroll to position [3938, 0]
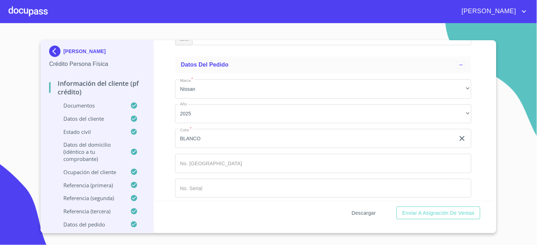
click at [363, 213] on span "Descargar" at bounding box center [364, 213] width 24 height 9
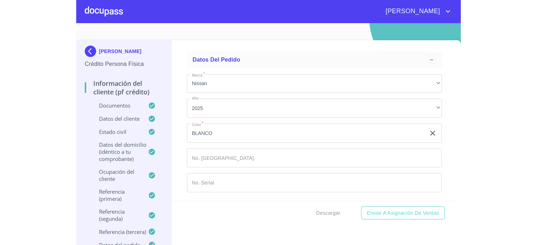
scroll to position [3865, 0]
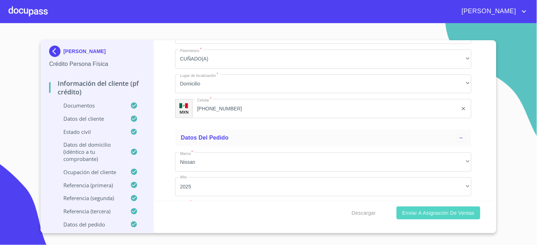
click at [440, 213] on span "Enviar a Asignación de Ventas" at bounding box center [438, 213] width 72 height 9
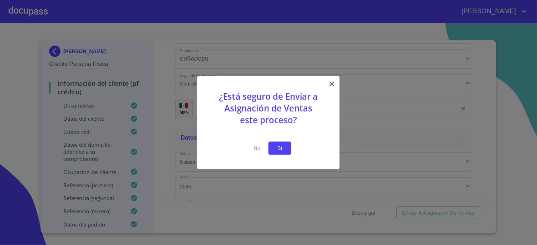
click at [282, 144] on span "Si" at bounding box center [279, 148] width 11 height 9
